Goal: Transaction & Acquisition: Purchase product/service

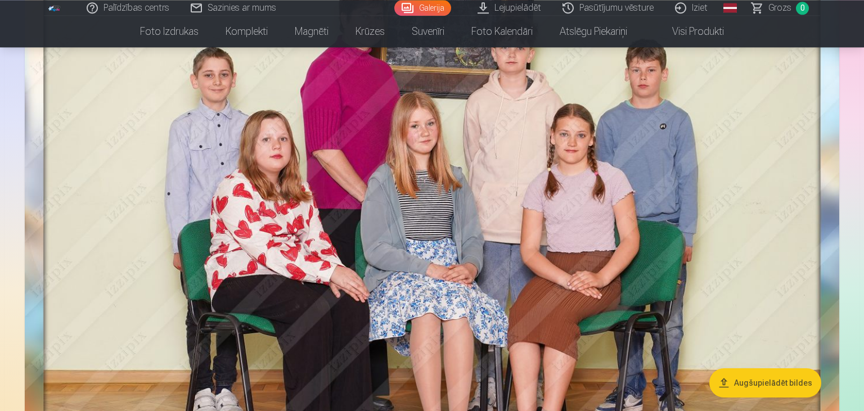
scroll to position [158, 0]
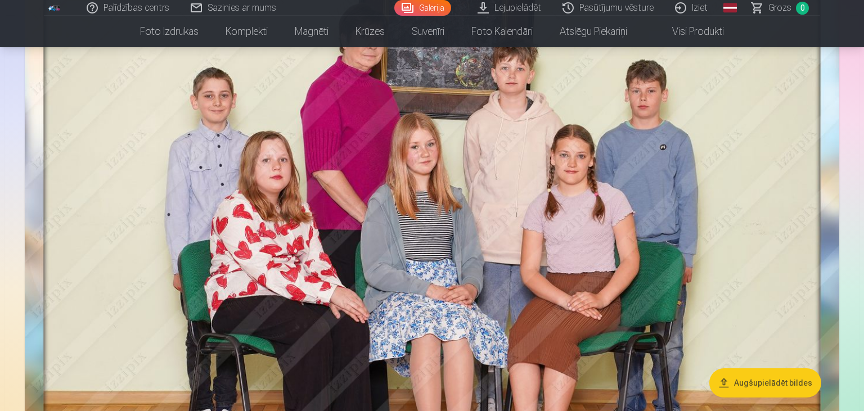
click at [428, 157] on img at bounding box center [432, 246] width 814 height 561
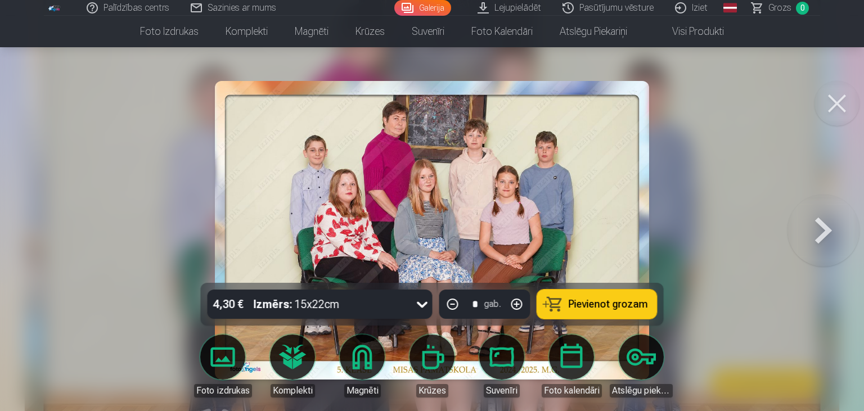
click at [423, 304] on icon at bounding box center [422, 304] width 18 height 18
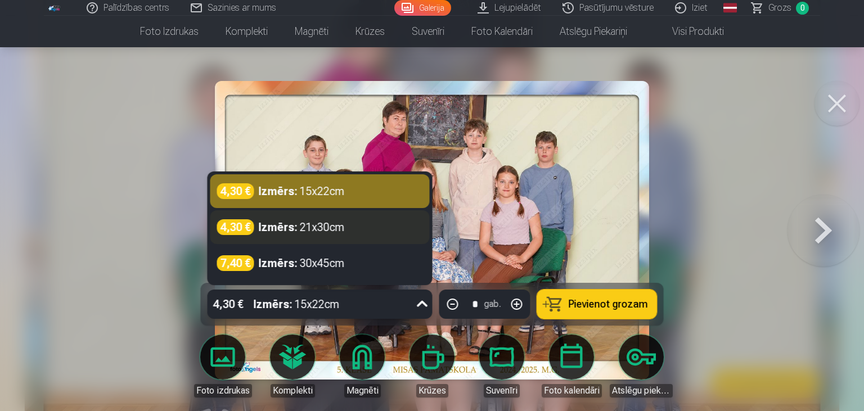
click at [328, 227] on div "Izmērs : 21x30cm" at bounding box center [302, 227] width 86 height 16
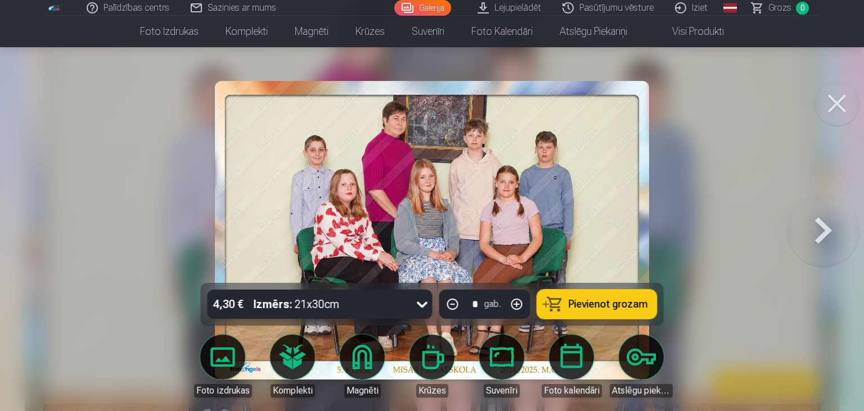
click at [595, 308] on span "Pievienot grozam" at bounding box center [607, 304] width 79 height 10
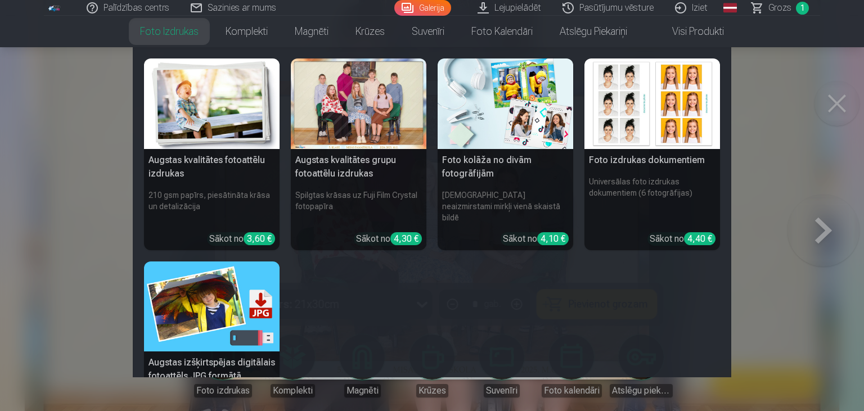
click at [189, 30] on link "Foto izdrukas" at bounding box center [169, 31] width 85 height 31
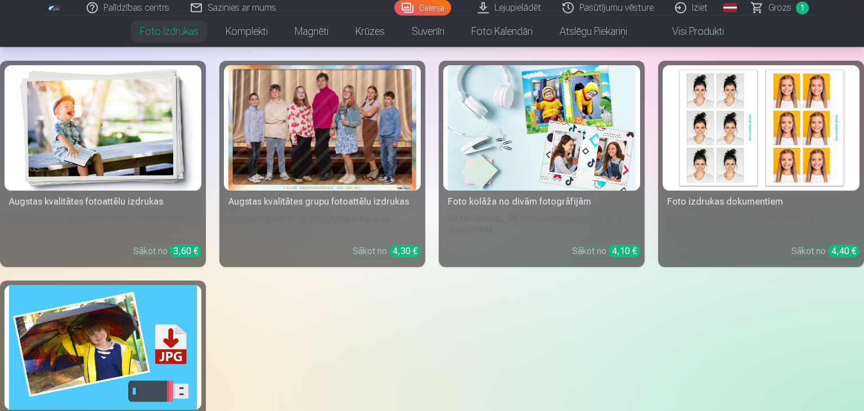
scroll to position [138, 0]
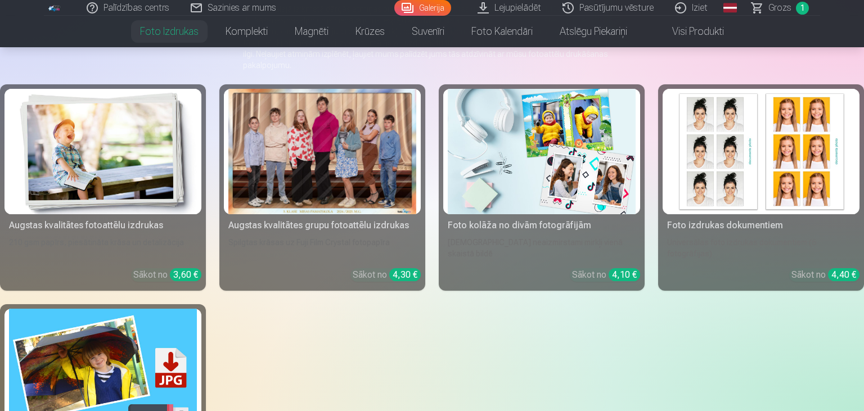
click at [126, 140] on img at bounding box center [103, 151] width 188 height 125
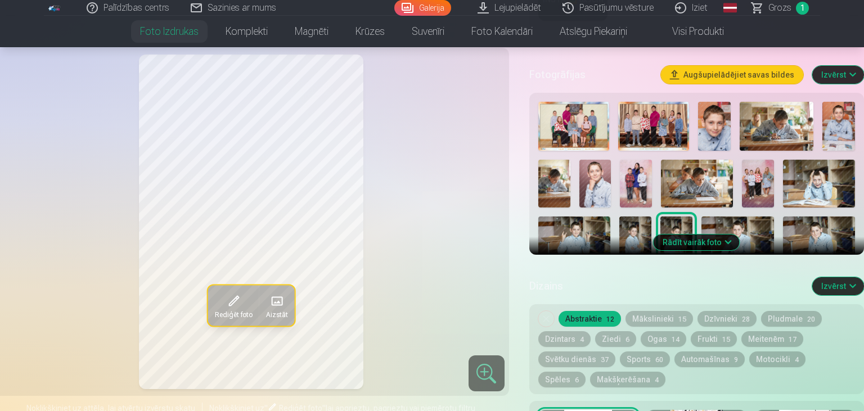
scroll to position [336, 0]
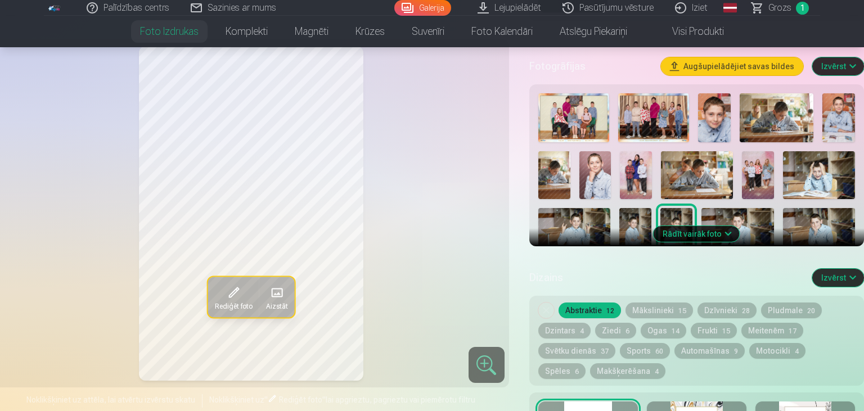
click at [692, 232] on button "Rādīt vairāk foto" at bounding box center [696, 234] width 86 height 16
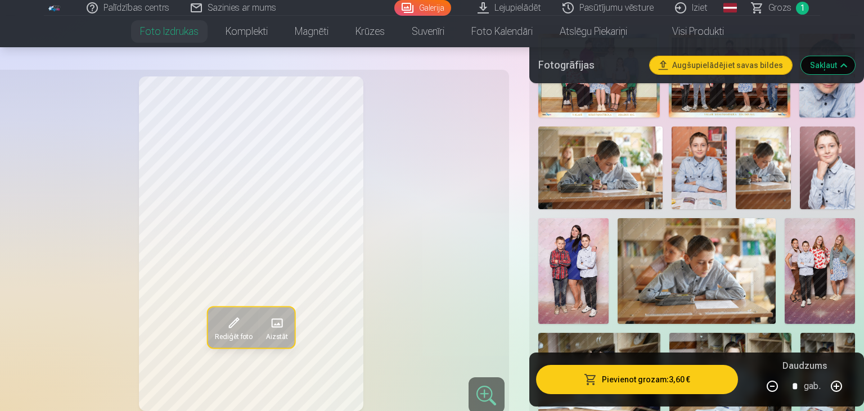
scroll to position [455, 0]
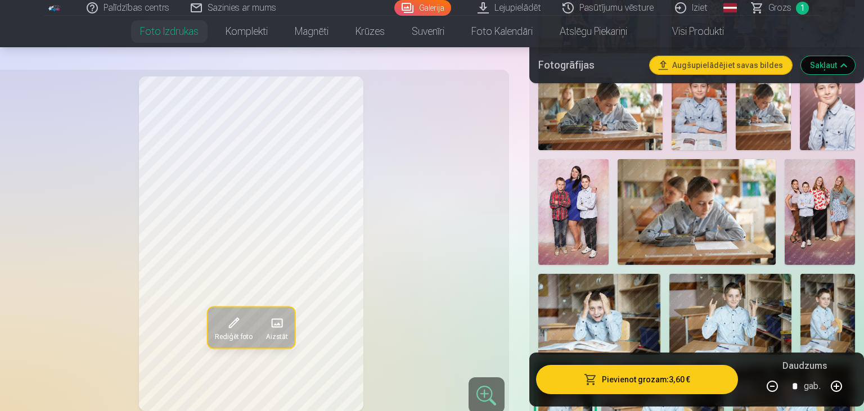
click at [831, 223] on img at bounding box center [819, 212] width 70 height 106
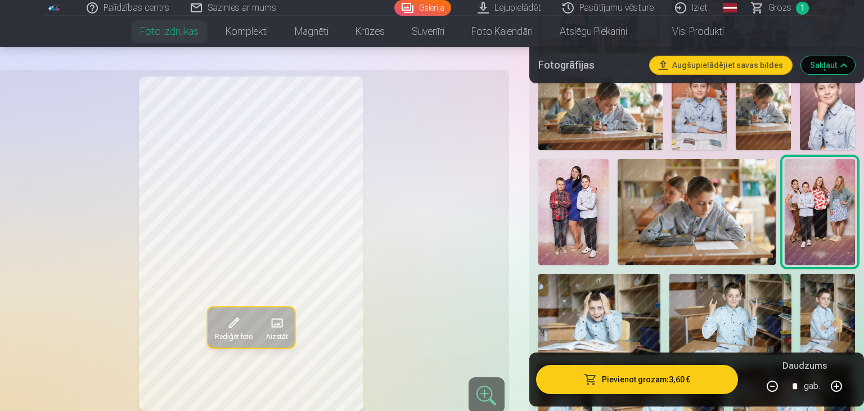
scroll to position [534, 0]
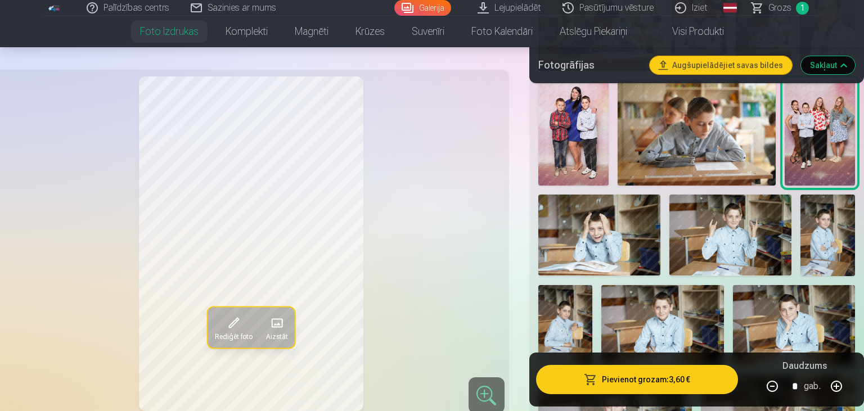
click at [602, 379] on button "Pievienot grozam : 3,60 €" at bounding box center [637, 379] width 202 height 29
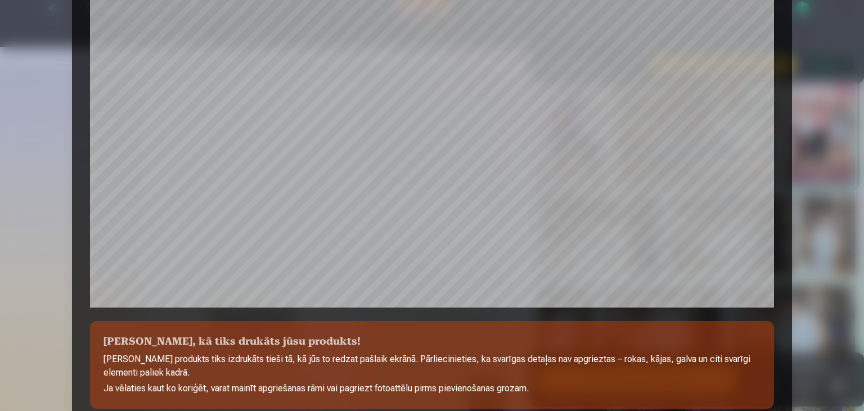
scroll to position [398, 0]
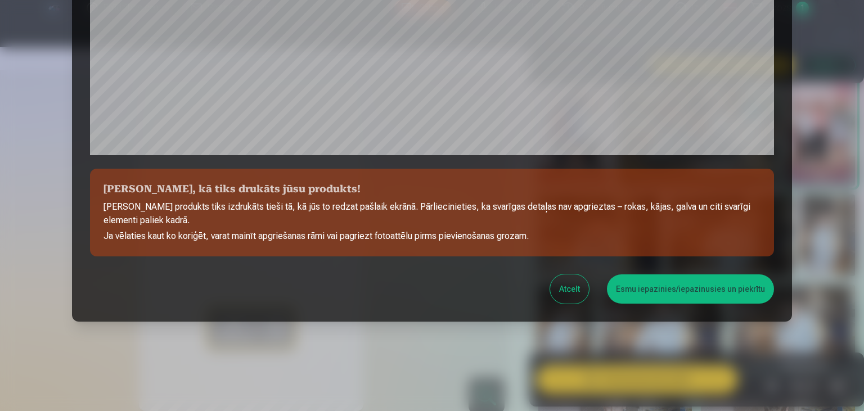
click at [649, 291] on button "Esmu iepazinies/iepazinusies un piekrītu" at bounding box center [690, 288] width 167 height 29
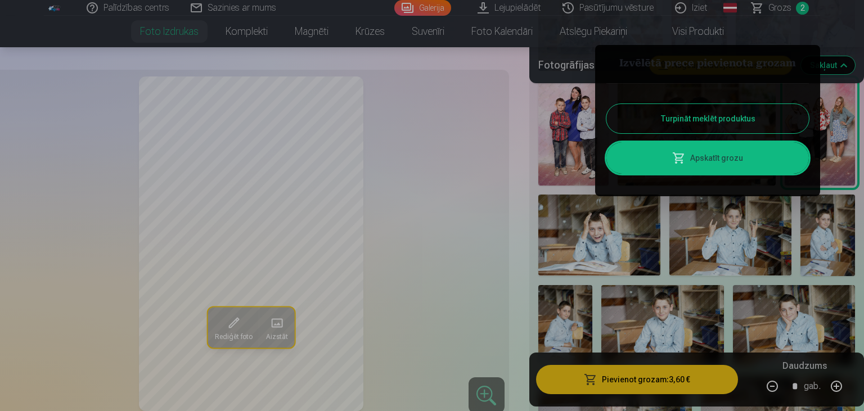
click at [674, 112] on button "Turpināt meklēt produktus" at bounding box center [707, 118] width 202 height 29
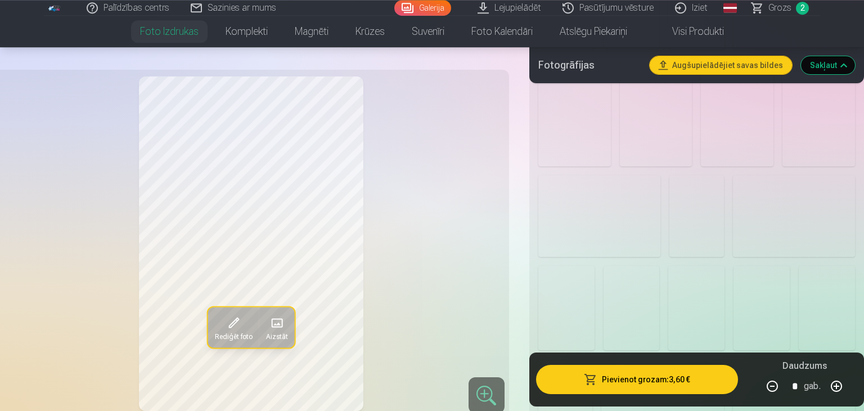
scroll to position [1346, 0]
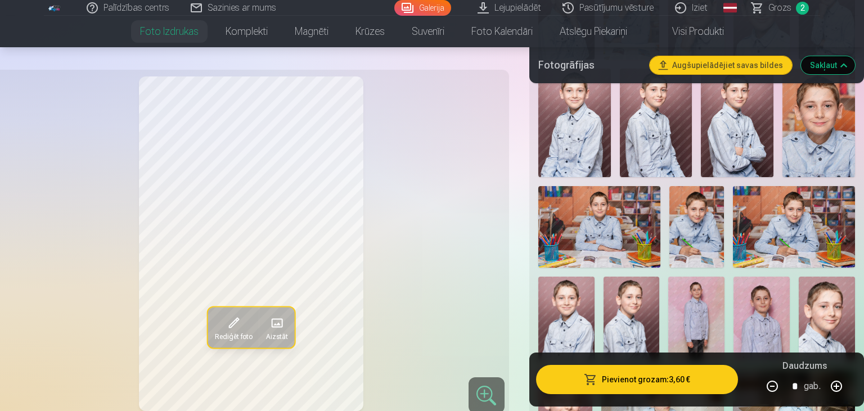
click at [773, 222] on img at bounding box center [794, 227] width 122 height 82
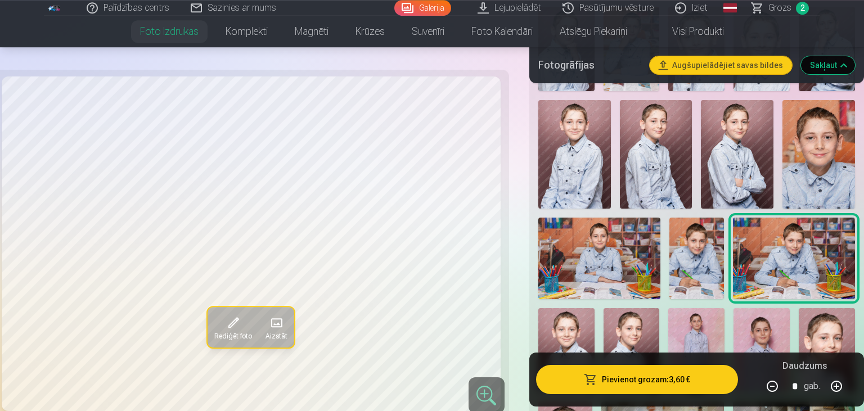
scroll to position [1266, 0]
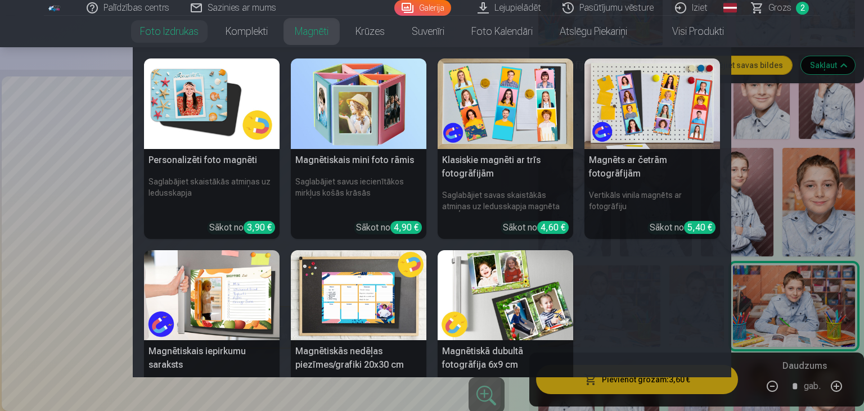
click at [309, 35] on link "Magnēti" at bounding box center [311, 31] width 61 height 31
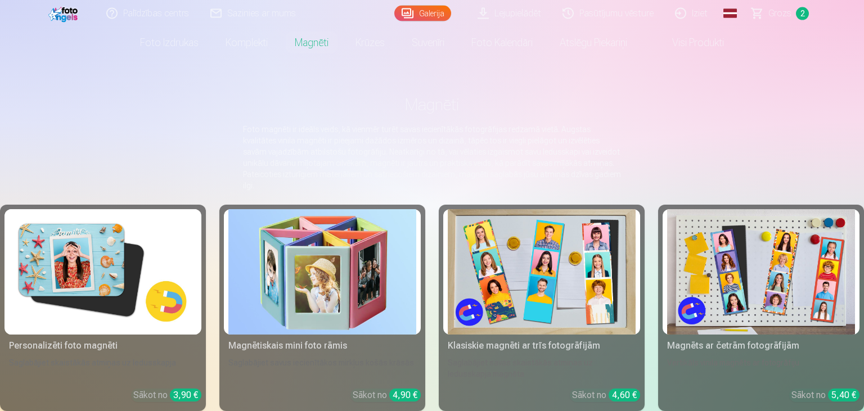
scroll to position [20, 0]
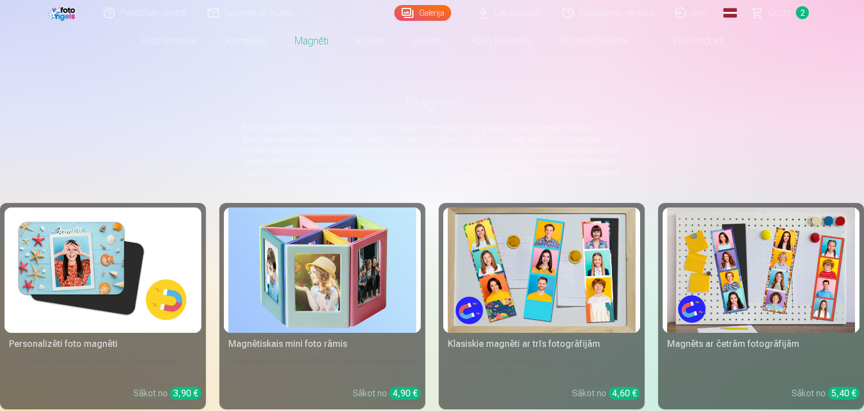
click at [76, 261] on img at bounding box center [103, 269] width 188 height 125
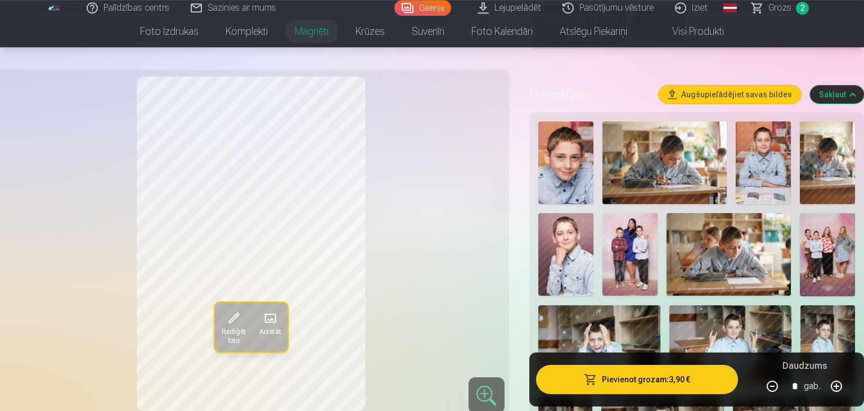
scroll to position [297, 0]
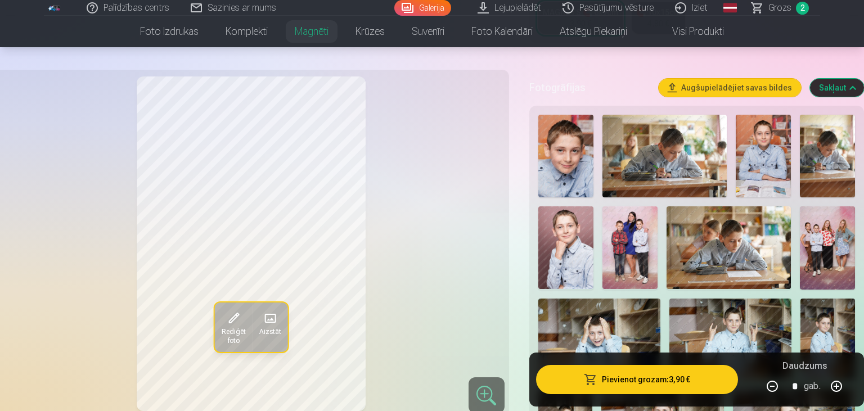
click at [570, 238] on img at bounding box center [565, 247] width 55 height 83
click at [634, 386] on button "Pievienot grozam : 3,90 €" at bounding box center [637, 379] width 202 height 29
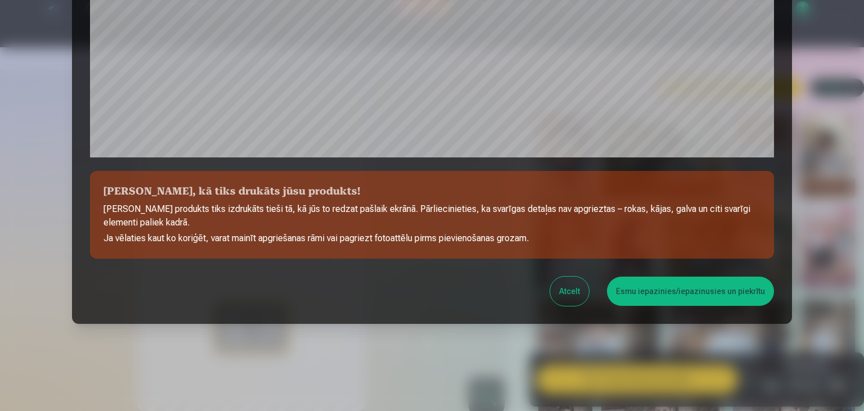
scroll to position [398, 0]
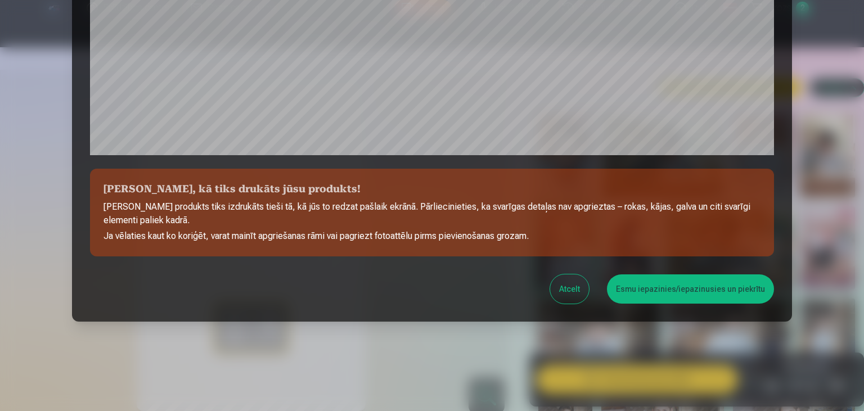
click at [658, 291] on button "Esmu iepazinies/iepazinusies un piekrītu" at bounding box center [690, 288] width 167 height 29
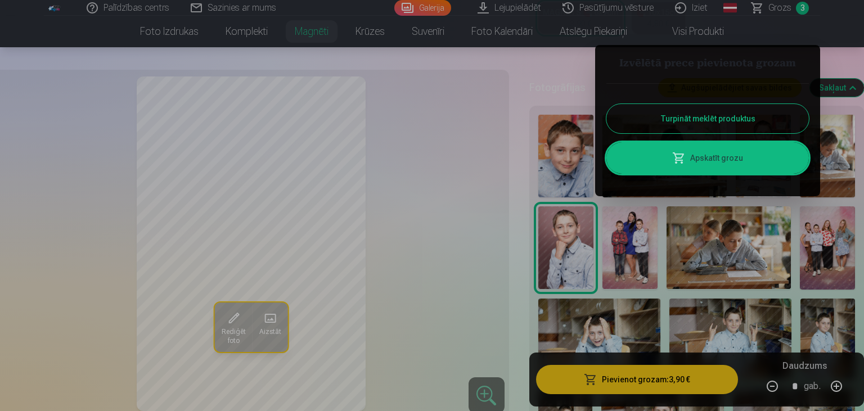
click at [820, 318] on div at bounding box center [432, 205] width 864 height 411
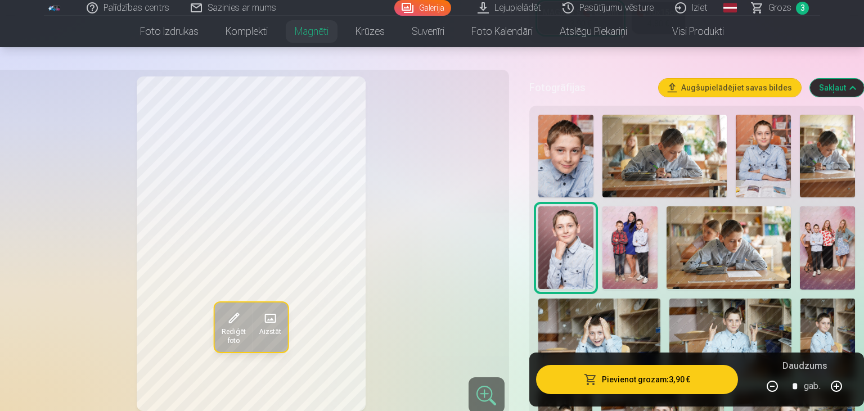
click at [826, 326] on img at bounding box center [827, 340] width 55 height 82
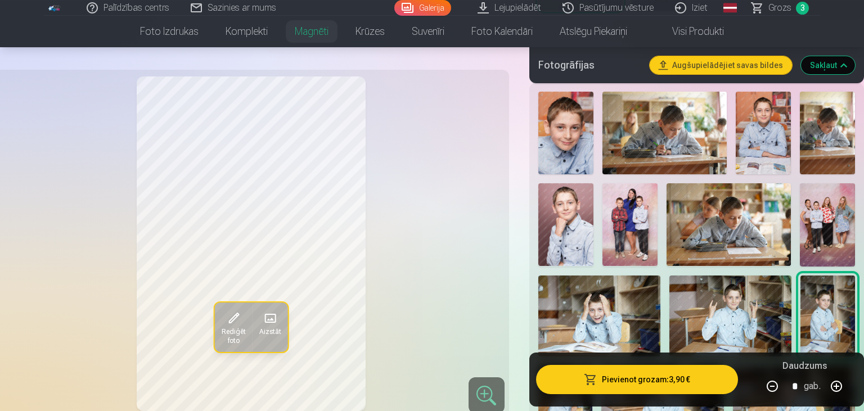
scroll to position [317, 0]
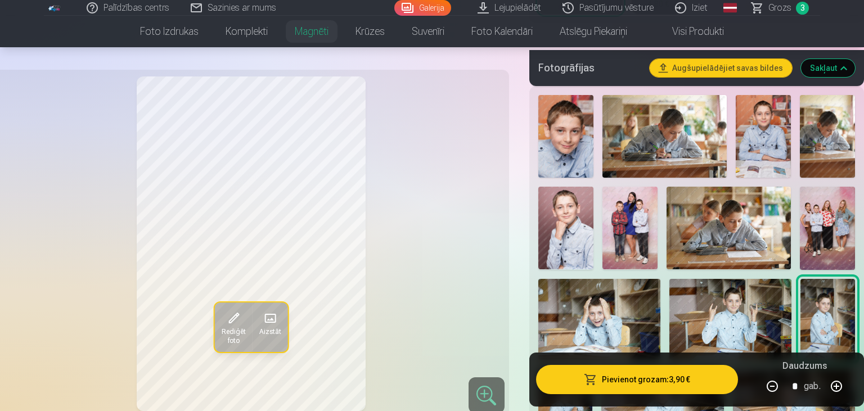
click at [629, 376] on button "Pievienot grozam : 3,90 €" at bounding box center [637, 379] width 202 height 29
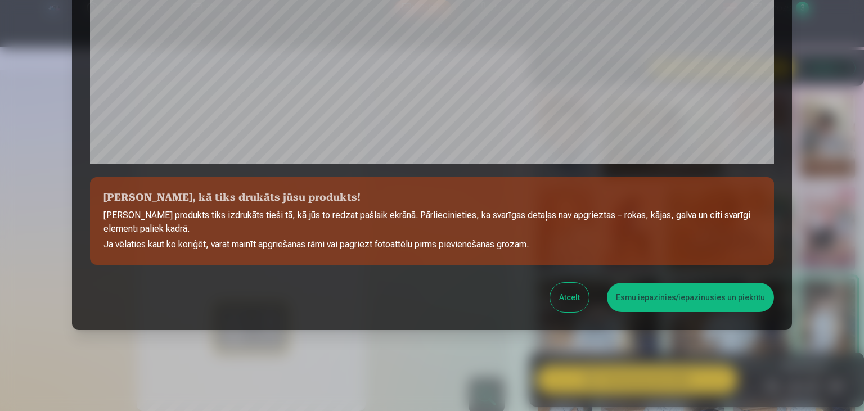
scroll to position [398, 0]
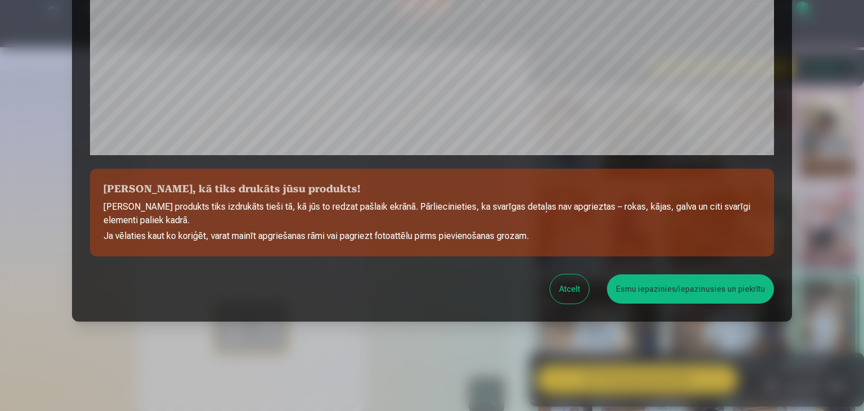
click at [652, 294] on button "Esmu iepazinies/iepazinusies un piekrītu" at bounding box center [690, 288] width 167 height 29
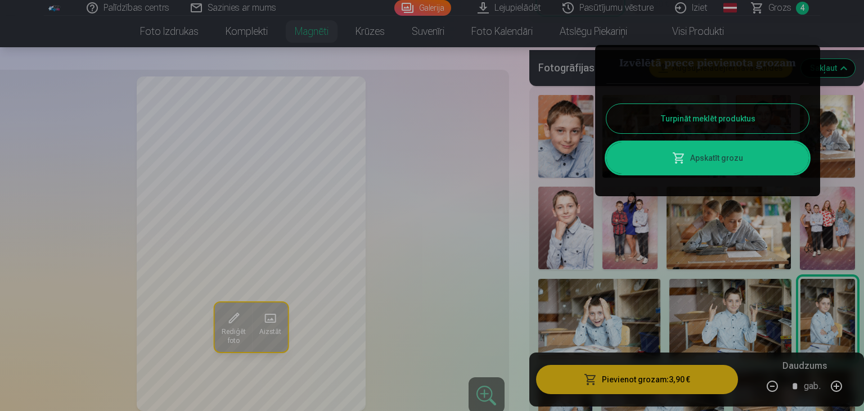
click at [171, 30] on div at bounding box center [432, 205] width 864 height 411
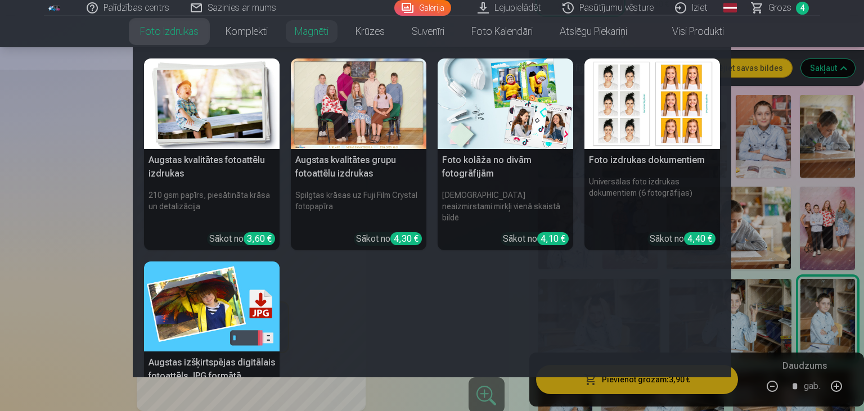
click at [226, 117] on img at bounding box center [212, 103] width 136 height 91
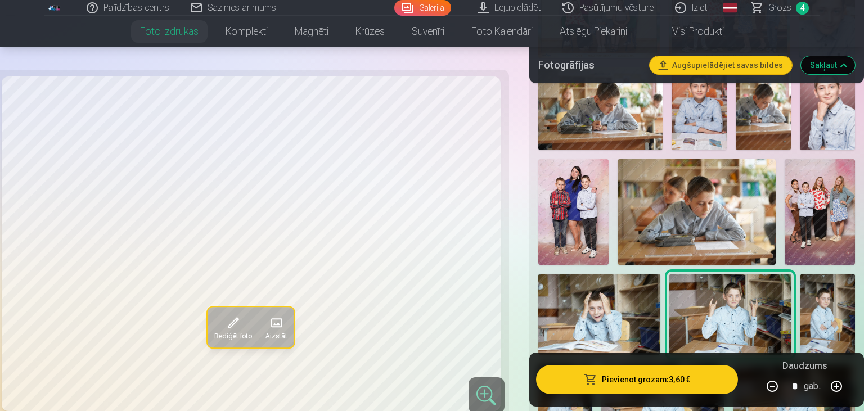
scroll to position [554, 0]
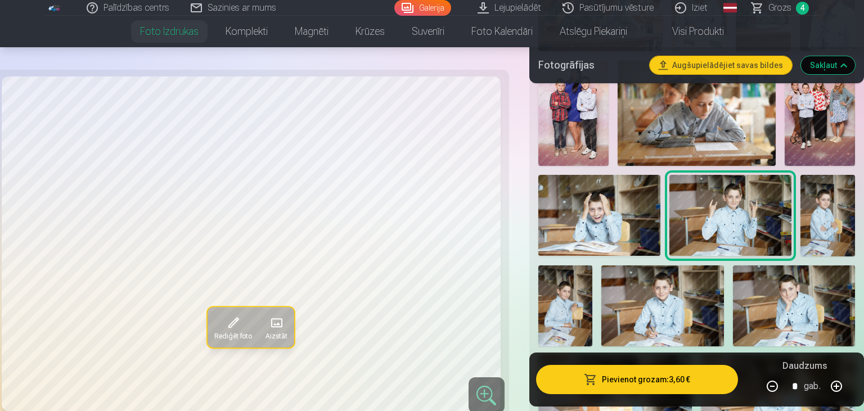
click at [824, 227] on img at bounding box center [827, 216] width 55 height 82
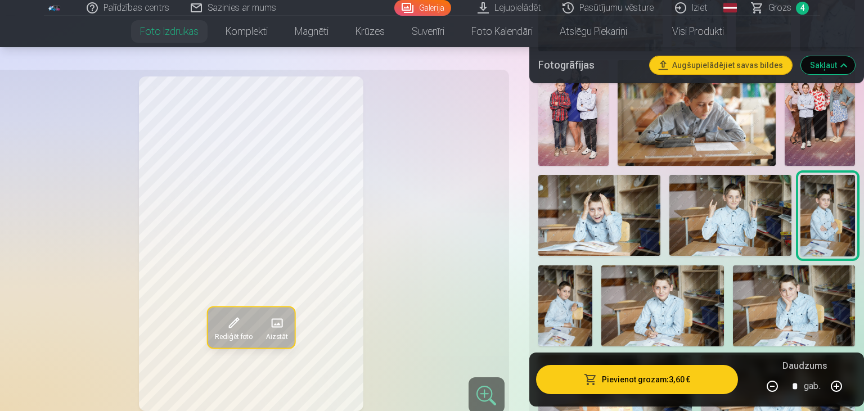
click at [574, 299] on img at bounding box center [565, 306] width 55 height 82
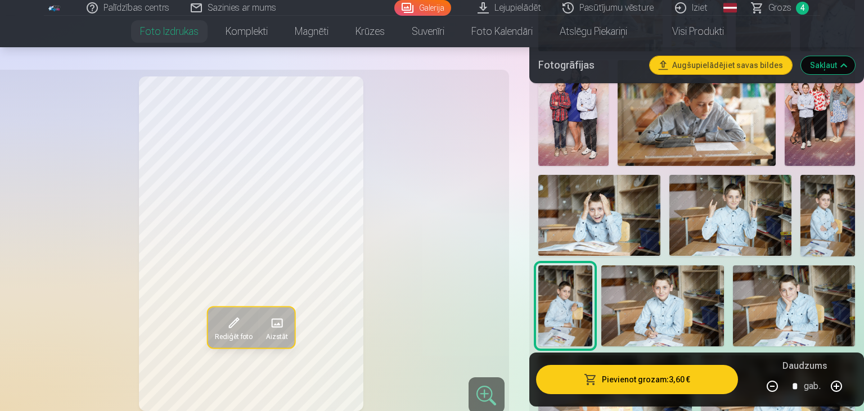
click at [825, 237] on img at bounding box center [827, 216] width 55 height 82
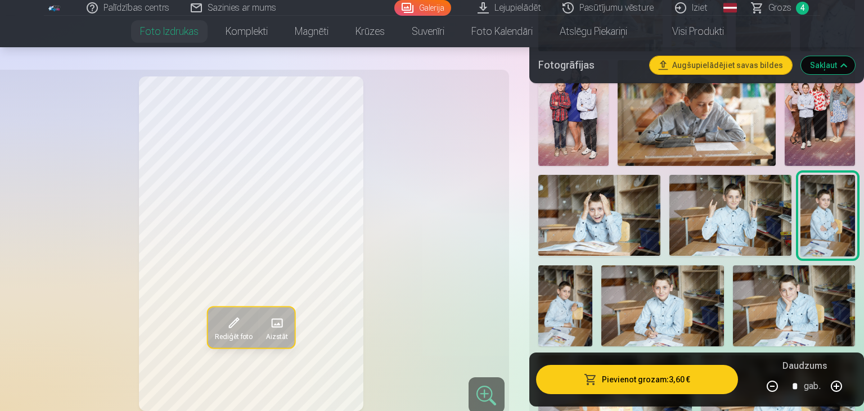
click at [562, 294] on img at bounding box center [565, 306] width 55 height 82
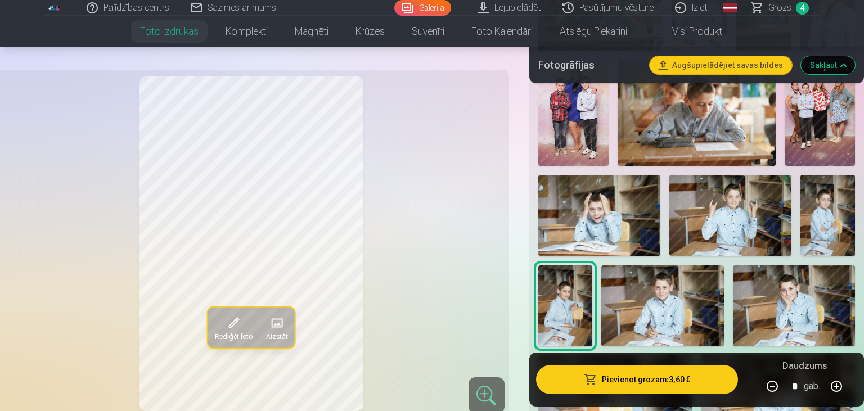
click at [659, 382] on button "Pievienot grozam : 3,60 €" at bounding box center [637, 379] width 202 height 29
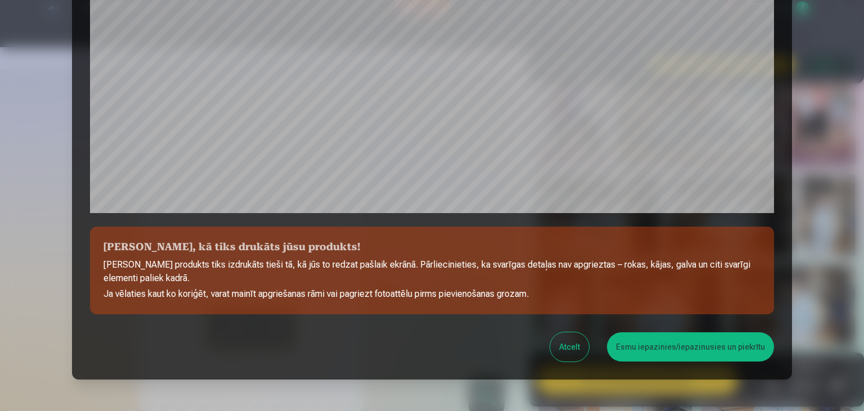
scroll to position [398, 0]
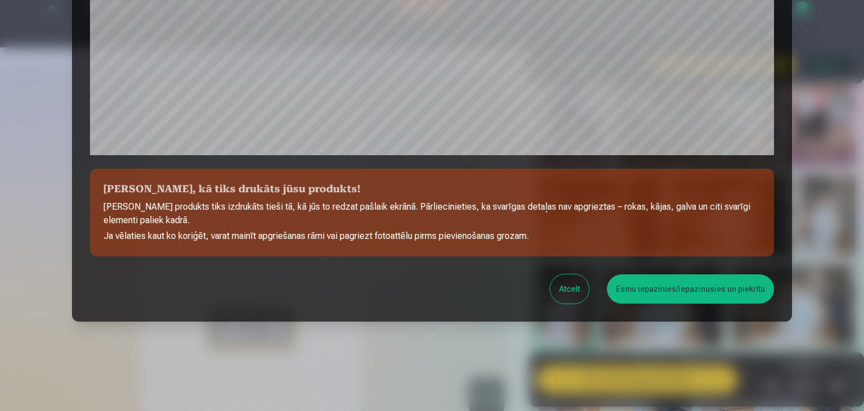
click at [668, 291] on button "Esmu iepazinies/iepazinusies un piekrītu" at bounding box center [690, 288] width 167 height 29
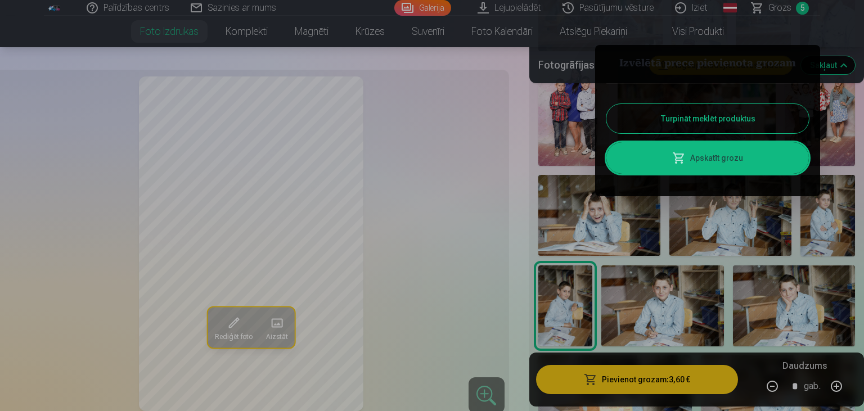
click at [773, 8] on div at bounding box center [432, 205] width 864 height 411
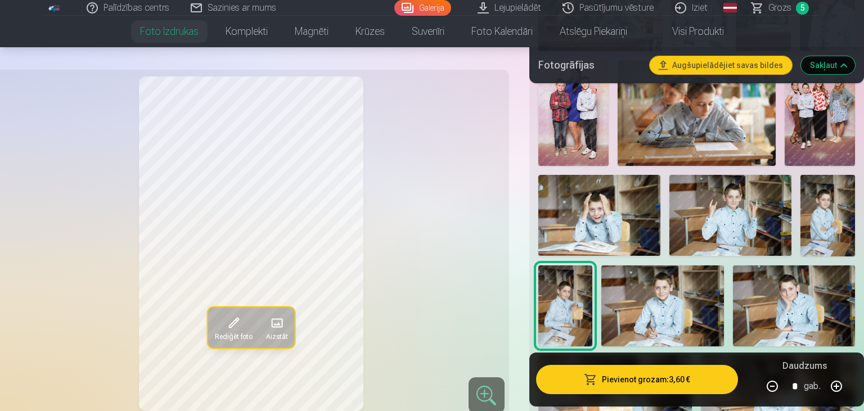
click at [773, 8] on span "Grozs" at bounding box center [779, 7] width 23 height 13
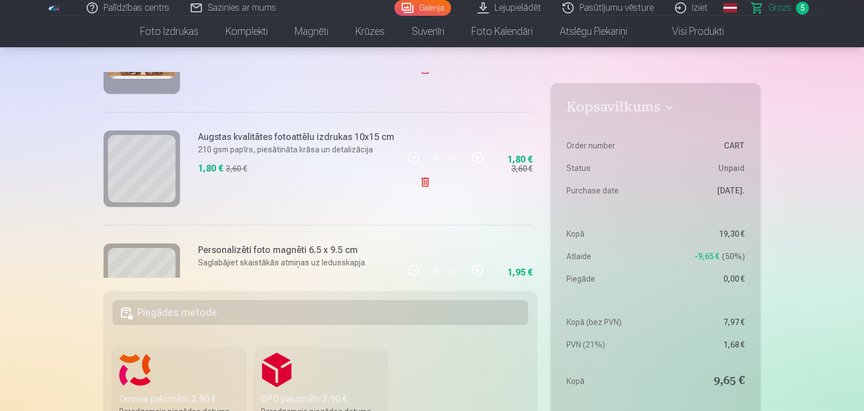
scroll to position [304, 0]
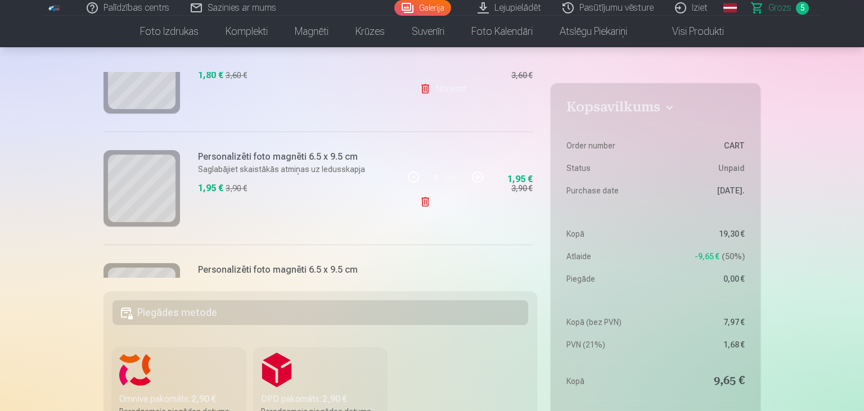
click at [435, 198] on link "Noņemt" at bounding box center [444, 202] width 51 height 22
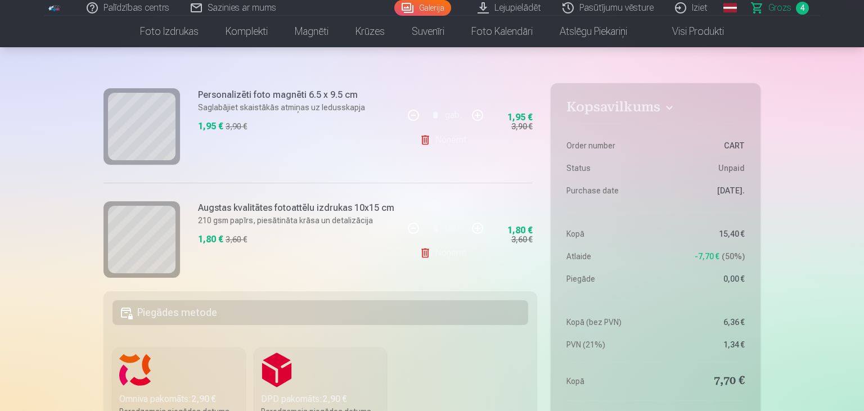
scroll to position [374, 0]
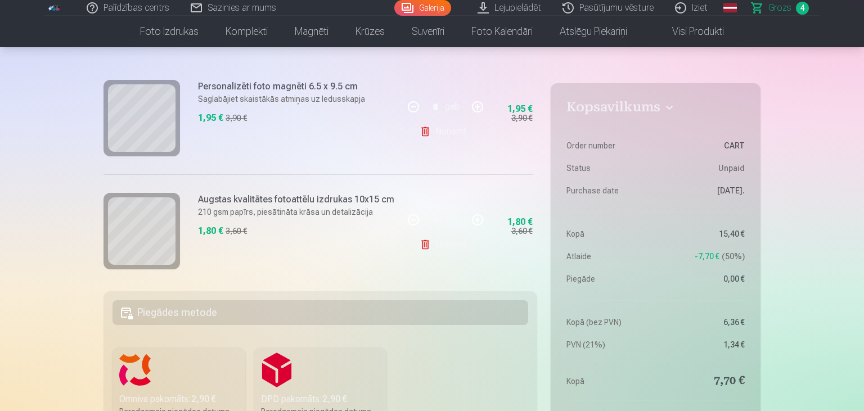
click at [475, 107] on button "button" at bounding box center [477, 106] width 27 height 27
type input "*"
click at [478, 219] on button "button" at bounding box center [477, 219] width 27 height 27
type input "*"
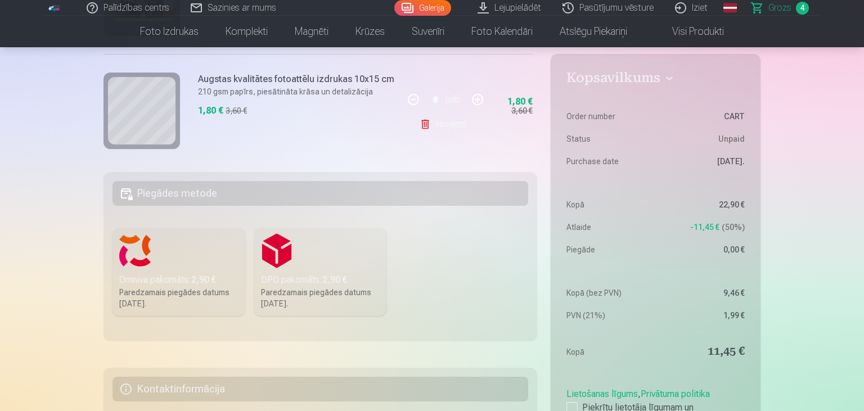
scroll to position [297, 0]
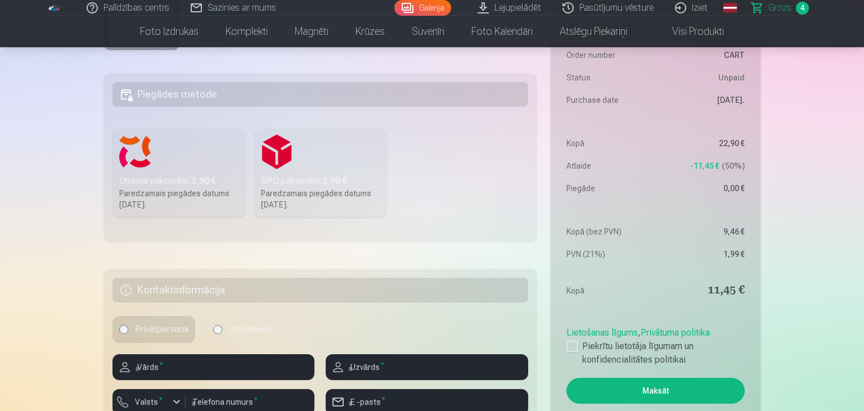
click at [168, 184] on div "Omniva pakomāts : 2,90 €" at bounding box center [178, 180] width 119 height 13
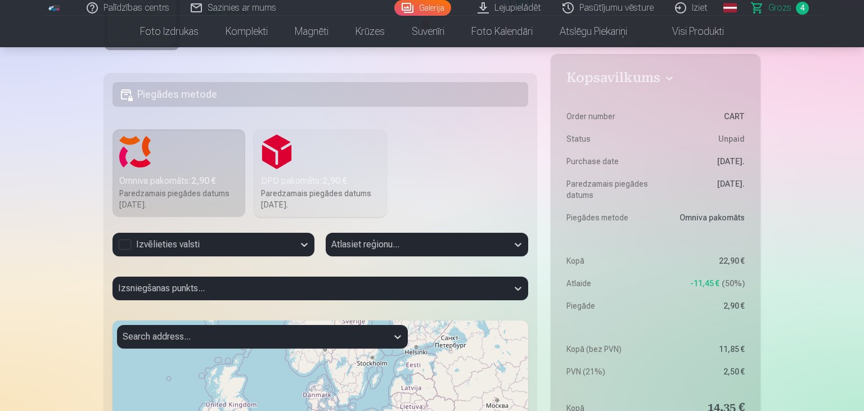
scroll to position [376, 0]
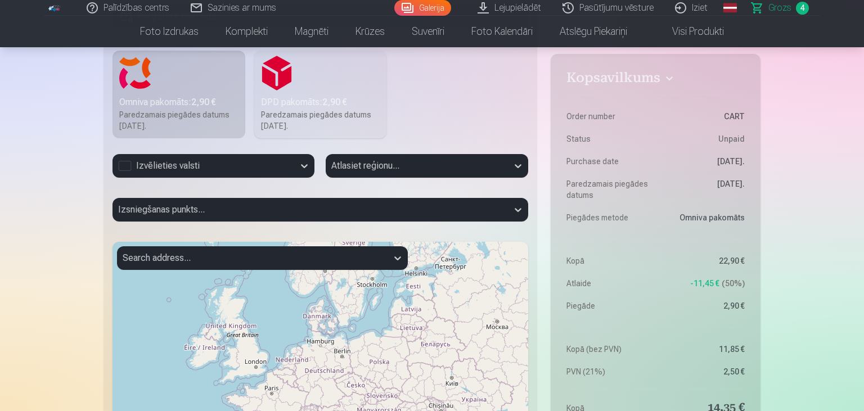
click at [274, 165] on div "Izvēlieties valsti" at bounding box center [203, 165] width 170 height 13
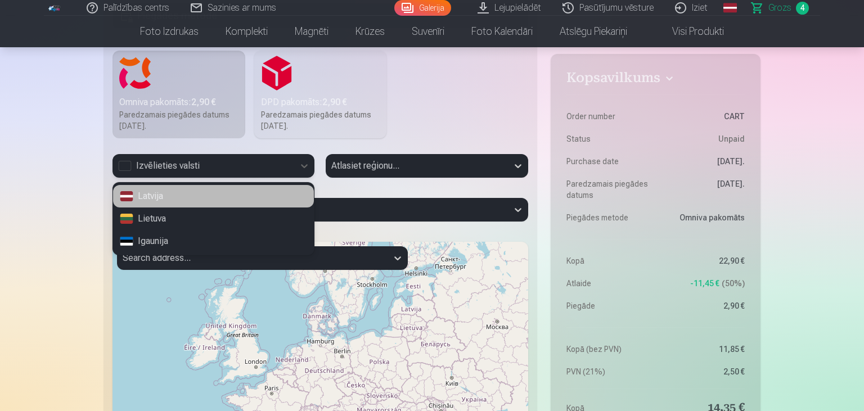
click at [282, 196] on div "Latvija" at bounding box center [213, 196] width 201 height 22
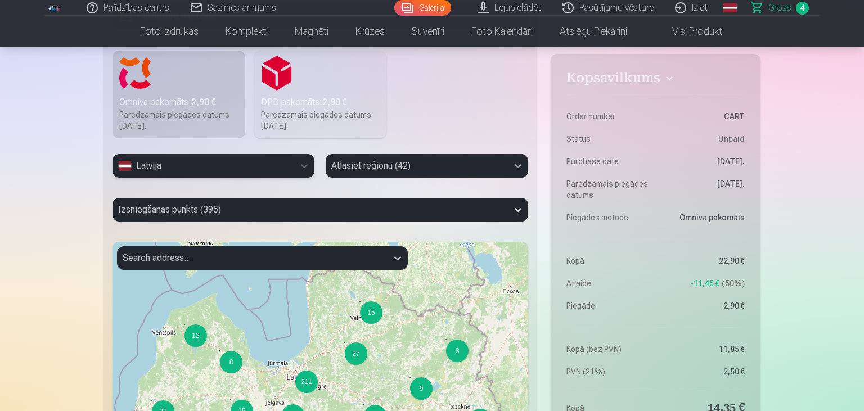
click at [516, 165] on icon at bounding box center [517, 166] width 7 height 4
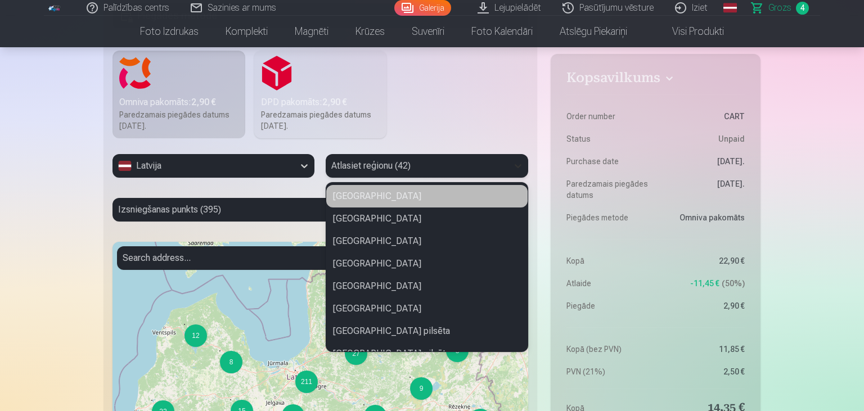
type input "*"
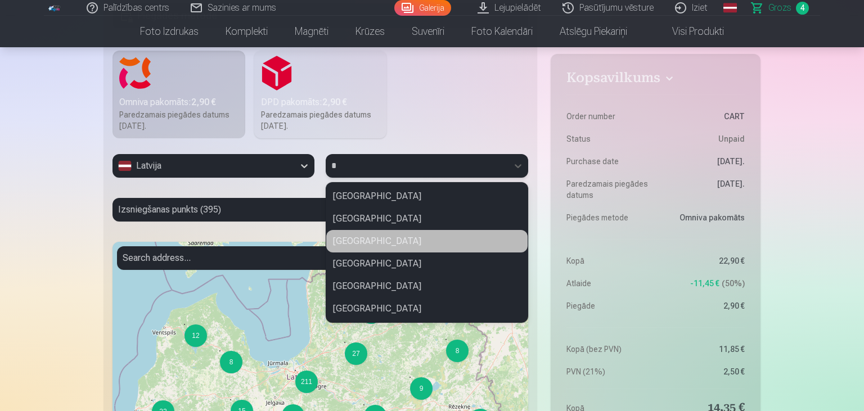
click at [384, 242] on div "Bauskas novads" at bounding box center [426, 241] width 201 height 22
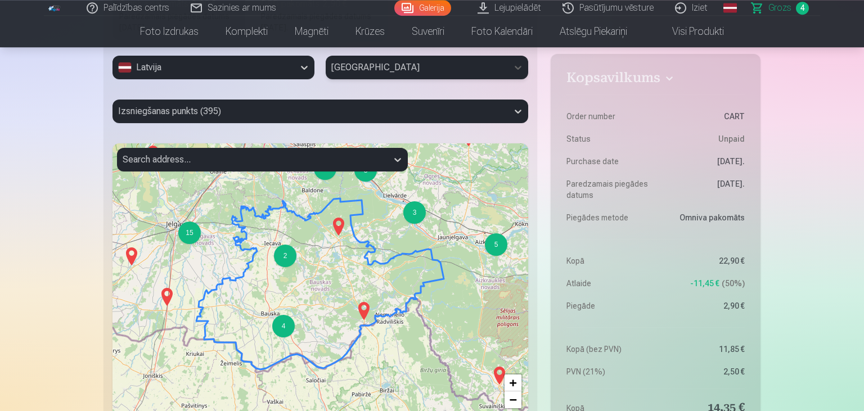
scroll to position [475, 0]
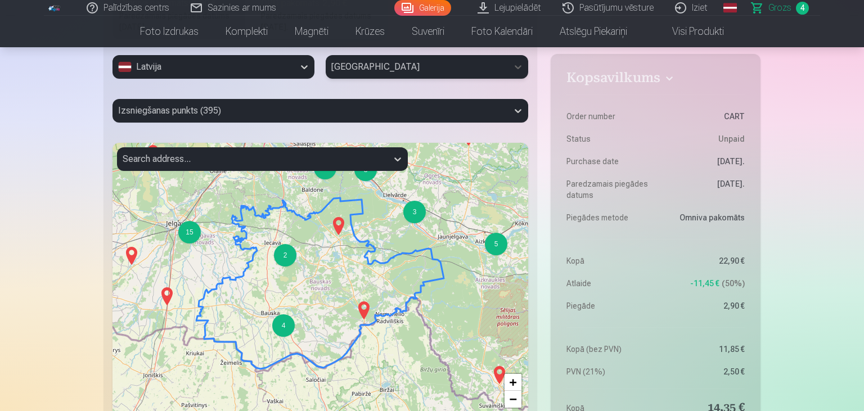
click at [241, 110] on div at bounding box center [310, 111] width 384 height 16
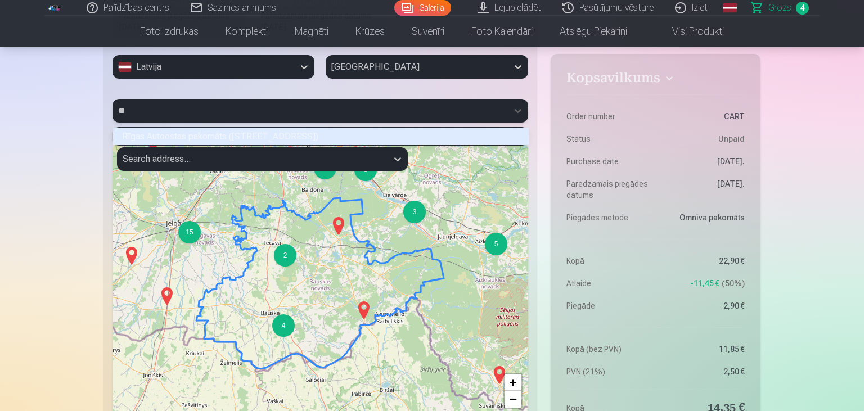
scroll to position [169, 414]
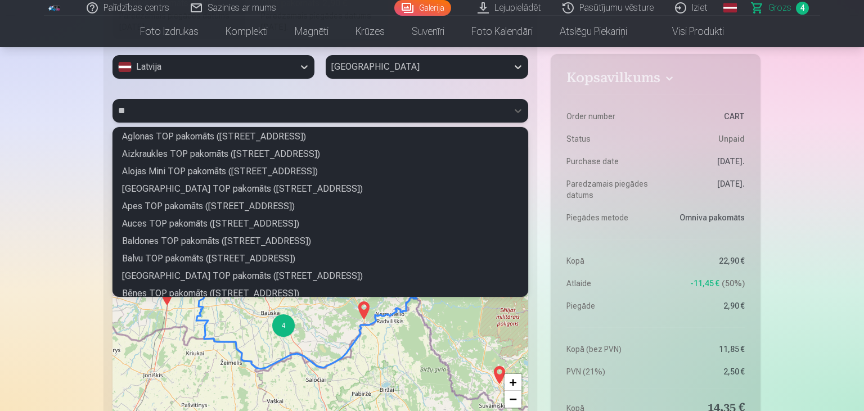
type input "*"
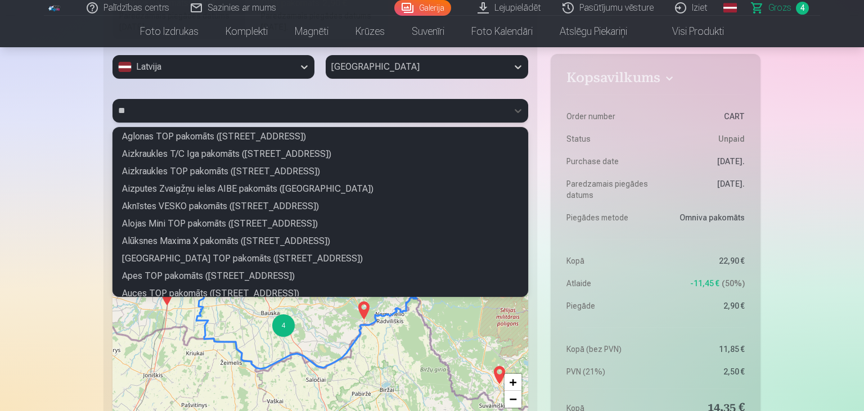
type input "***"
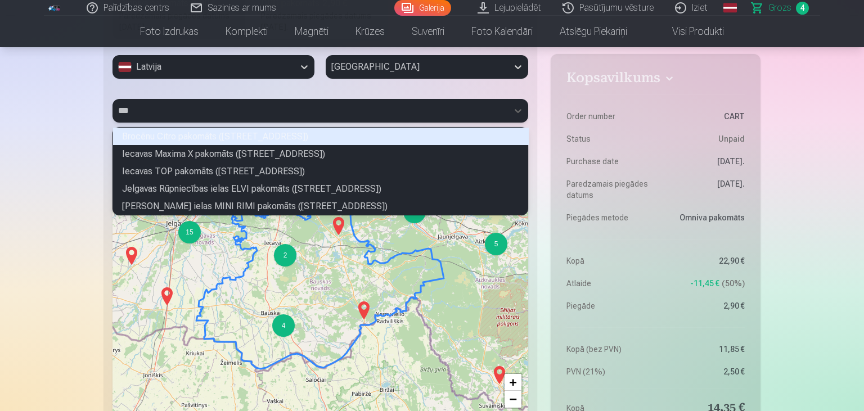
scroll to position [87, 414]
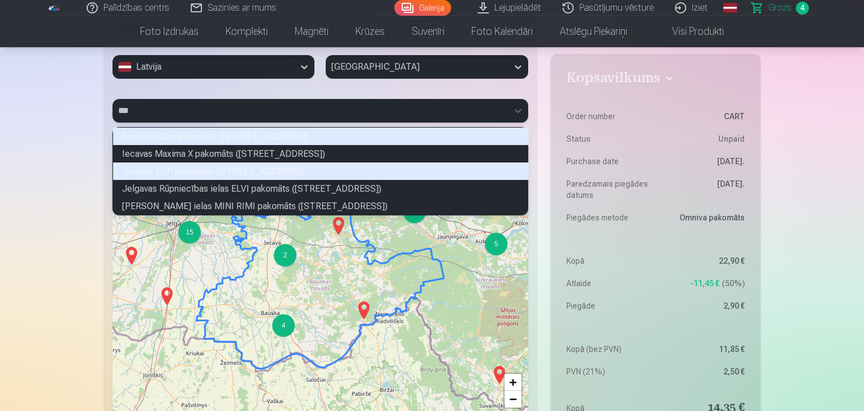
click at [176, 175] on div "Iecavas TOP pakomāts (Edvarta Virzas iela 2)" at bounding box center [321, 170] width 416 height 17
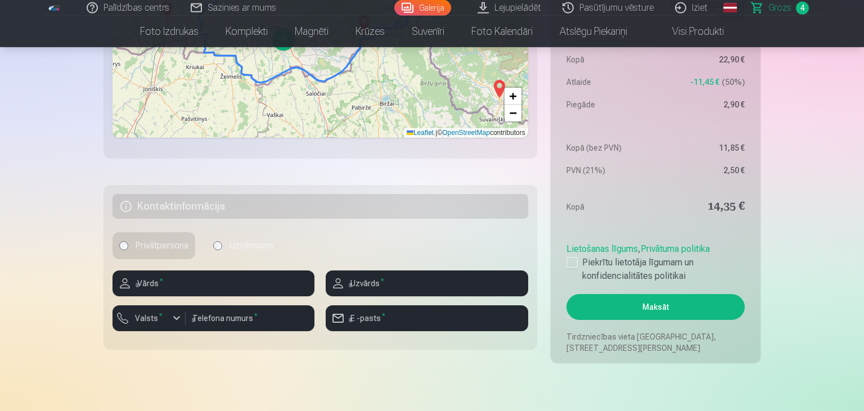
scroll to position [771, 0]
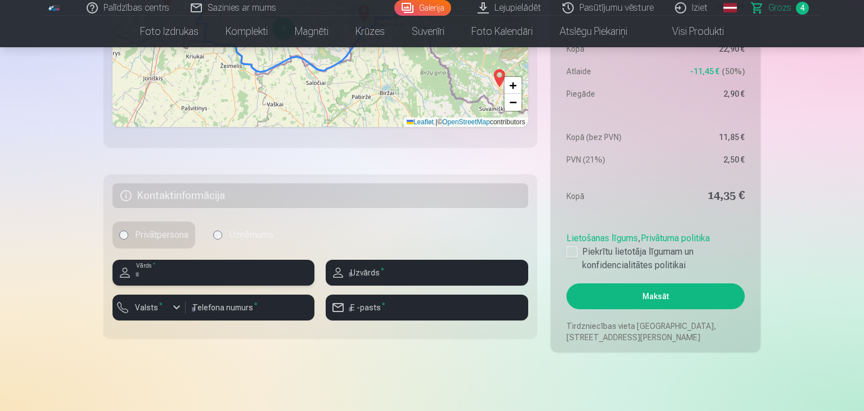
click at [222, 265] on input "text" at bounding box center [213, 273] width 202 height 26
type input "******"
click at [439, 272] on input "text" at bounding box center [427, 273] width 202 height 26
type input "**********"
click at [179, 309] on div "button" at bounding box center [176, 307] width 13 height 13
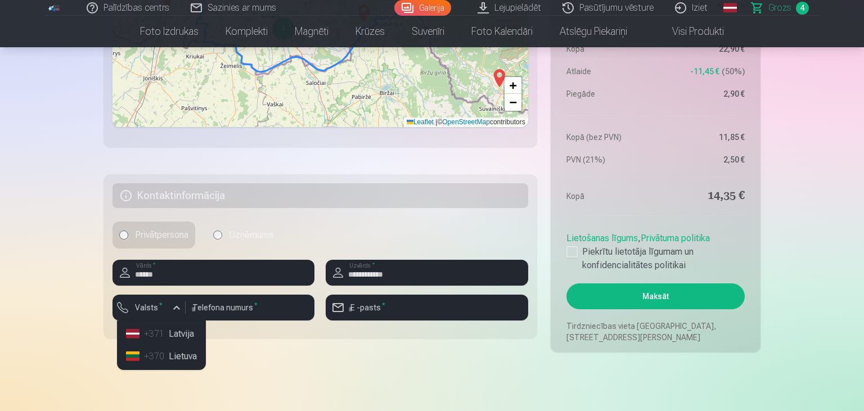
click at [179, 334] on li "+371 Latvija" at bounding box center [161, 334] width 80 height 22
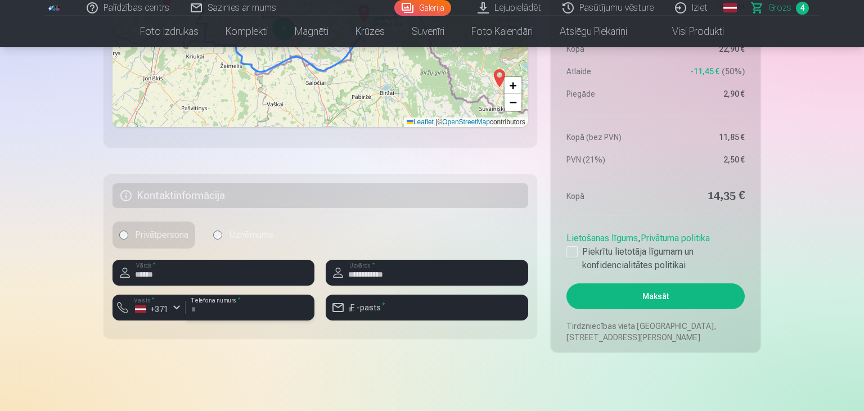
click at [219, 311] on input "number" at bounding box center [250, 308] width 129 height 26
type input "********"
click at [396, 314] on input "email" at bounding box center [427, 308] width 202 height 26
type input "**********"
click at [575, 247] on div at bounding box center [571, 251] width 11 height 11
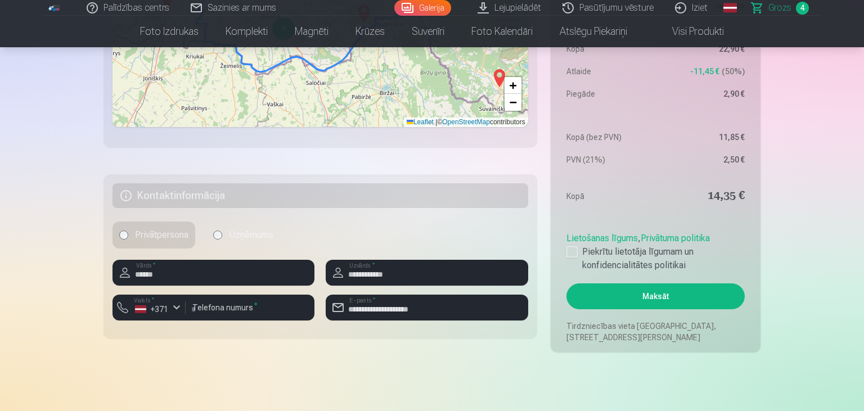
click at [628, 303] on button "Maksāt" at bounding box center [655, 296] width 178 height 26
